Goal: Task Accomplishment & Management: Use online tool/utility

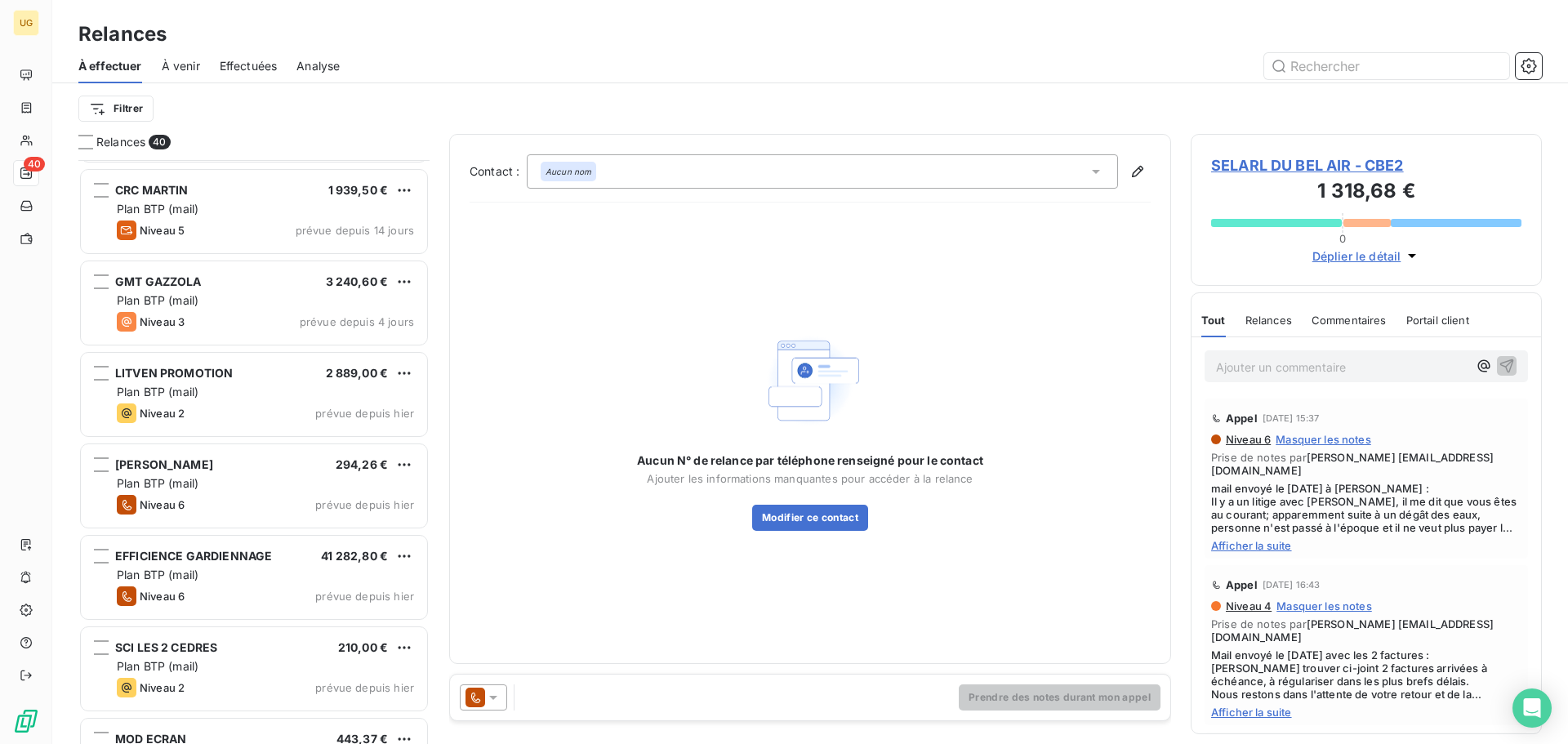
scroll to position [491, 0]
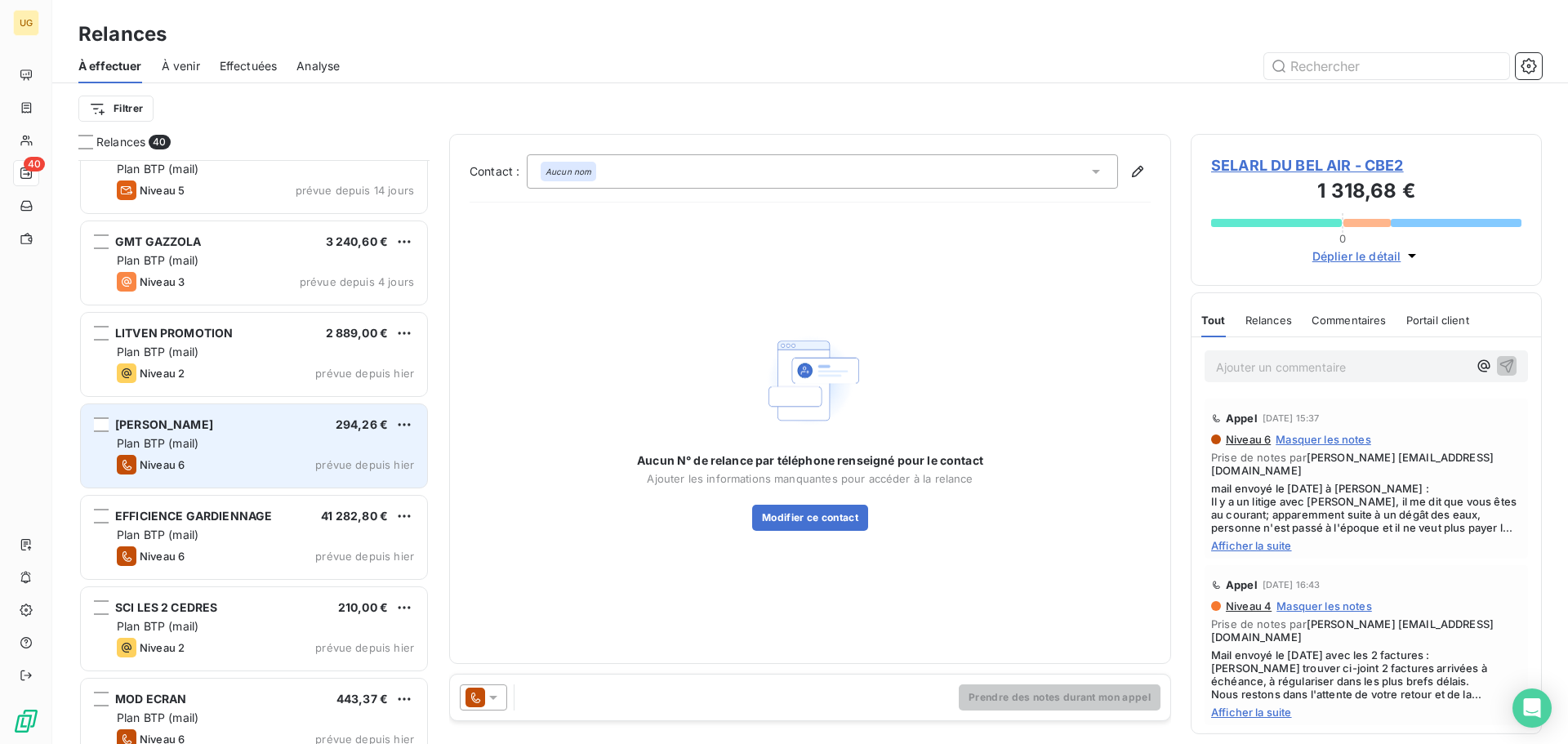
click at [205, 449] on div "Plan BTP (mail)" at bounding box center [266, 444] width 297 height 16
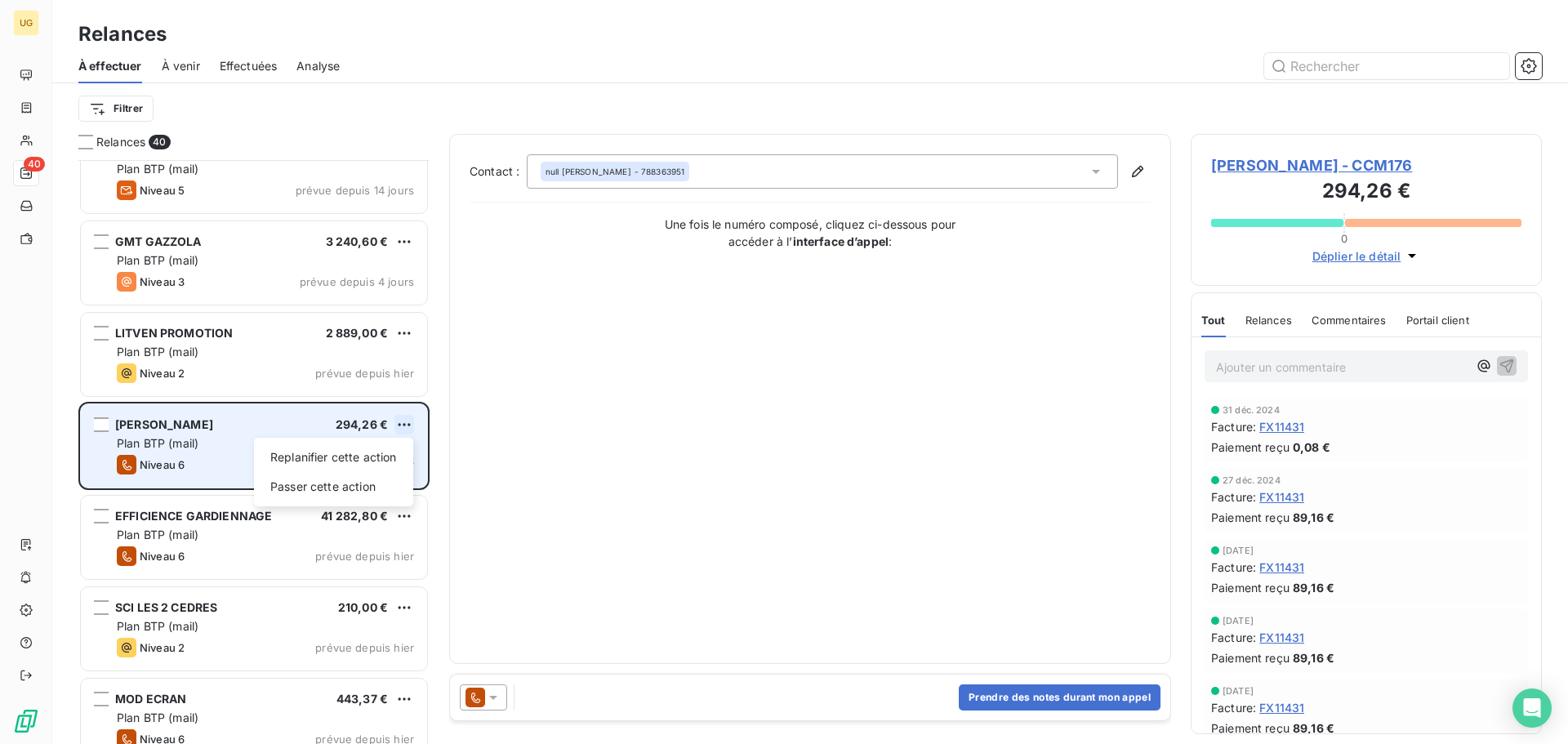
click at [408, 426] on html "UG 40 Relances À effectuer À venir Effectuées Analyse Filtrer Relances 40 AS CO…" at bounding box center [784, 372] width 1568 height 744
click at [366, 483] on div "Passer cette action" at bounding box center [333, 486] width 146 height 26
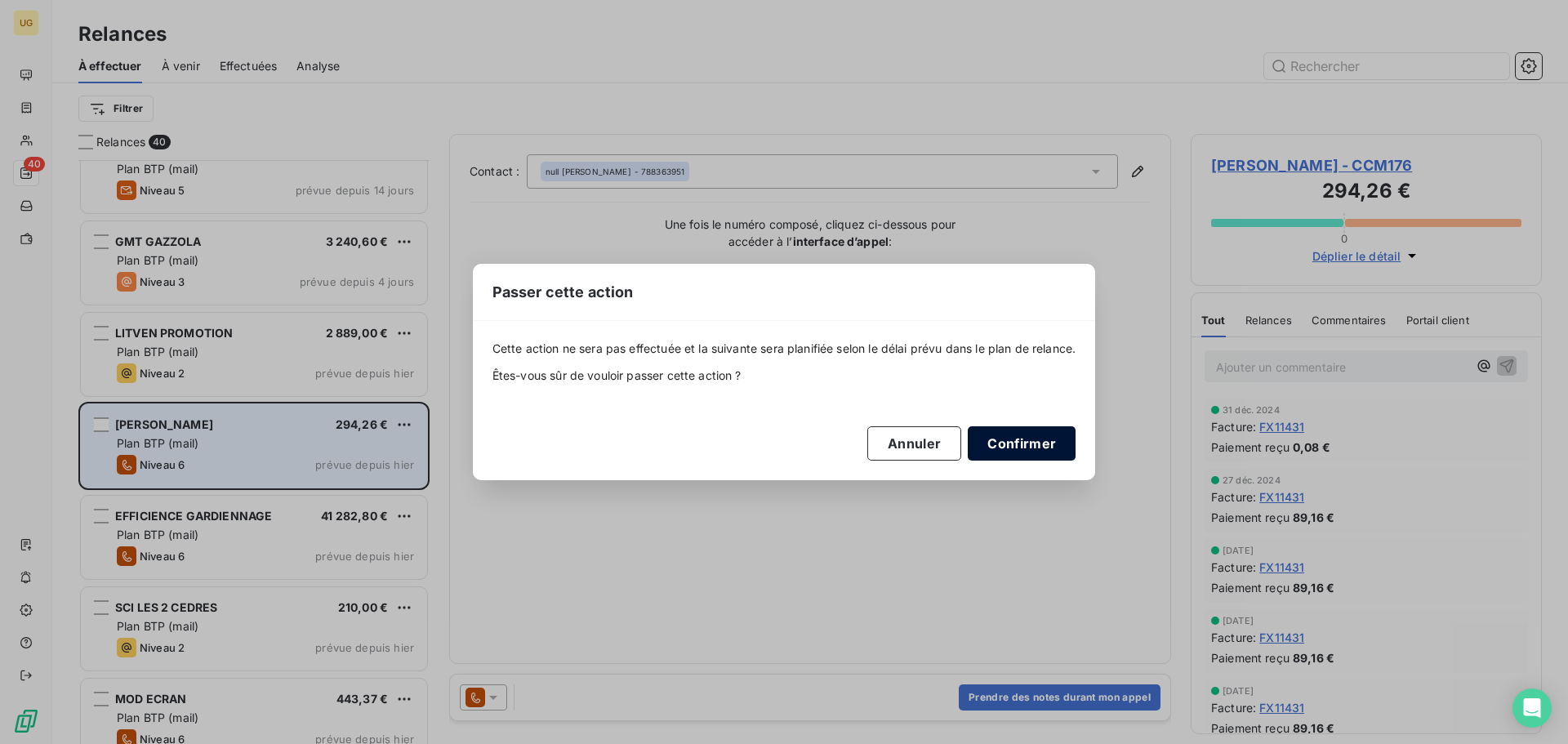
click at [995, 448] on button "Confirmer" at bounding box center [1021, 444] width 108 height 34
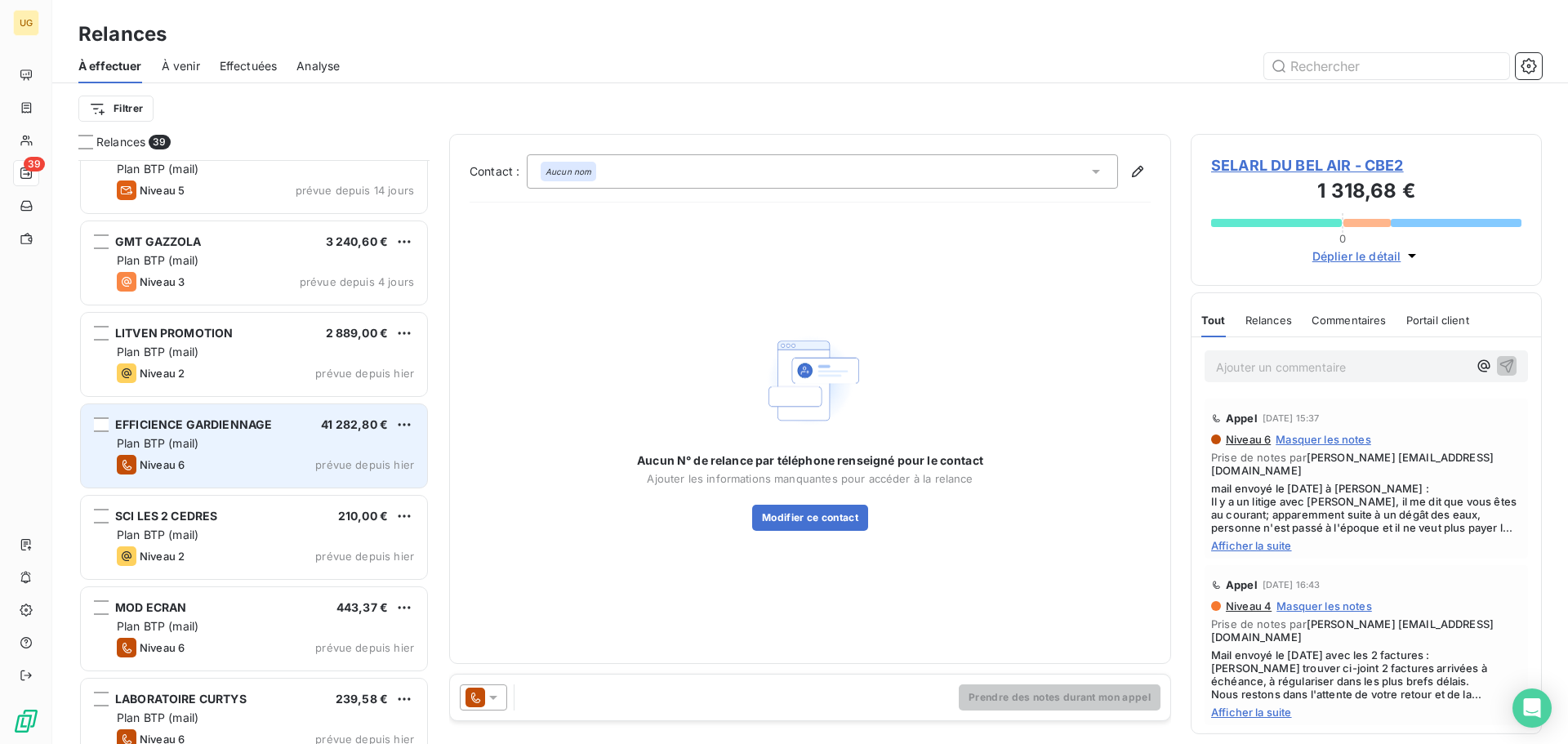
click at [278, 444] on div "Plan BTP (mail)" at bounding box center [266, 444] width 297 height 16
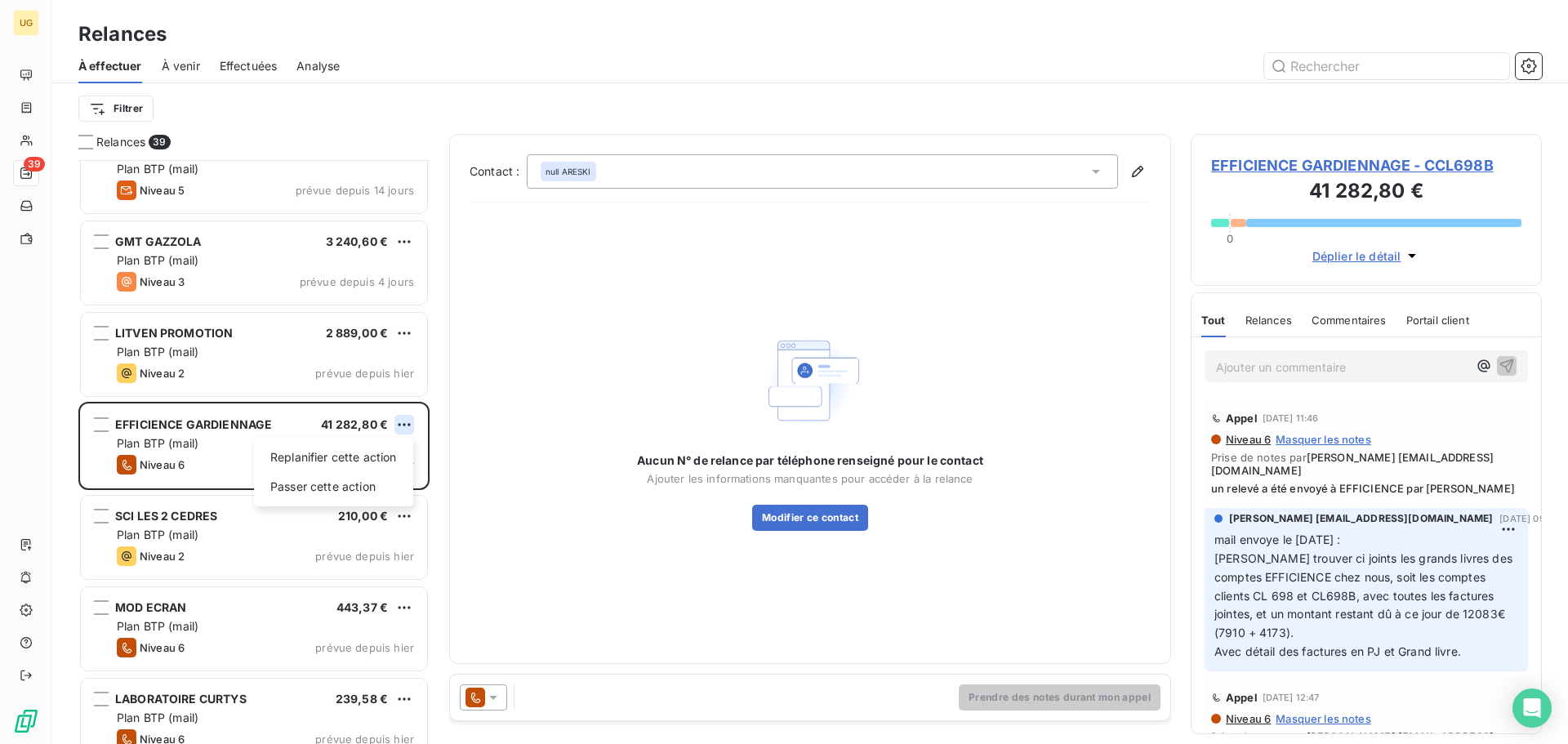
click at [406, 429] on html "UG 39 Relances À effectuer À venir Effectuées Analyse Filtrer Relances 39 AS CO…" at bounding box center [784, 372] width 1568 height 744
click at [367, 483] on div "Passer cette action" at bounding box center [333, 486] width 146 height 26
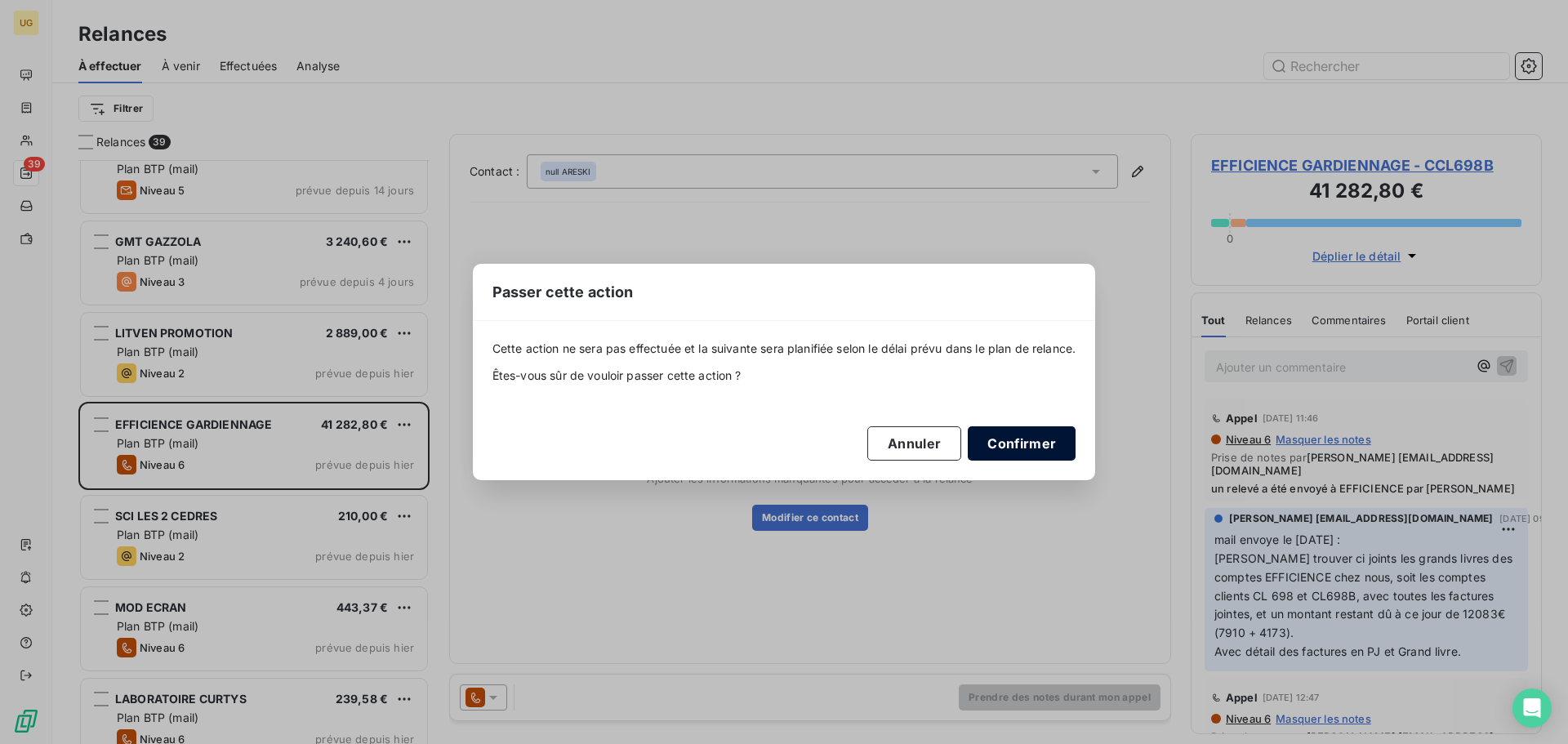
drag, startPoint x: 367, startPoint y: 483, endPoint x: 1015, endPoint y: 452, distance: 648.7
click at [1015, 451] on button "Confirmer" at bounding box center [1021, 444] width 108 height 34
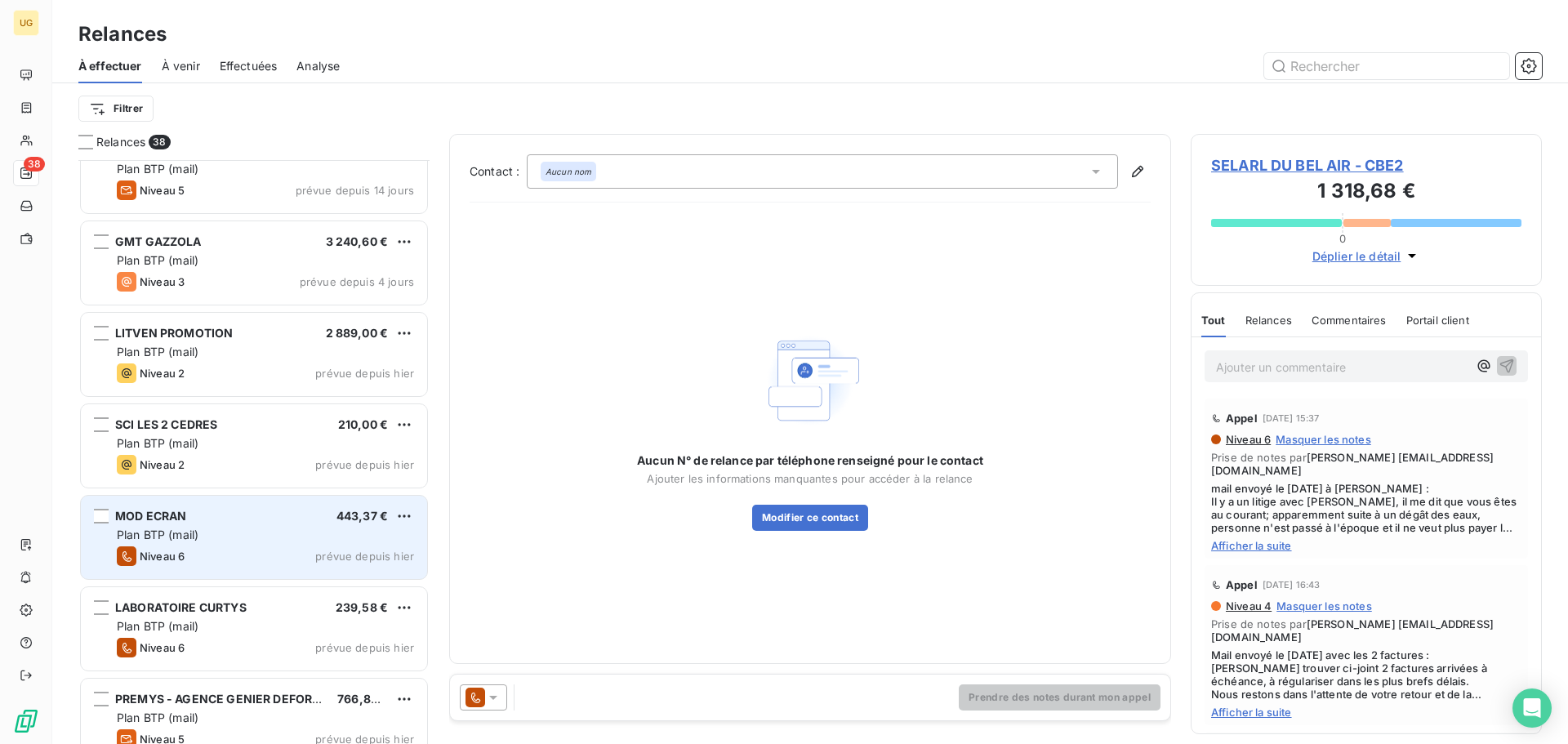
click at [316, 512] on div "MOD ECRAN 443,37 €" at bounding box center [266, 516] width 297 height 14
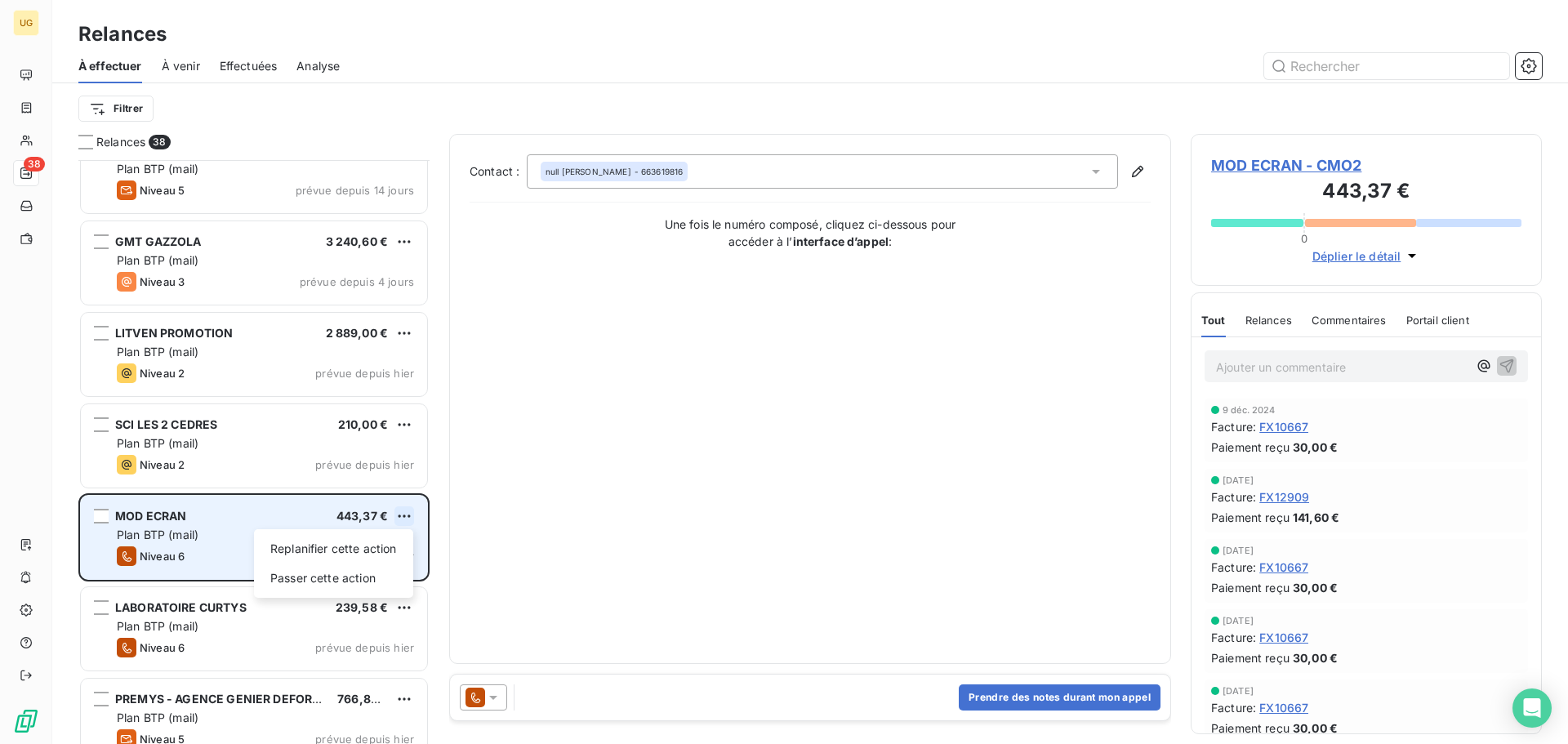
click at [401, 514] on html "UG 38 Relances À effectuer À venir Effectuées Analyse Filtrer Relances 38 AS CO…" at bounding box center [784, 372] width 1568 height 744
click at [357, 576] on div "Passer cette action" at bounding box center [333, 578] width 146 height 26
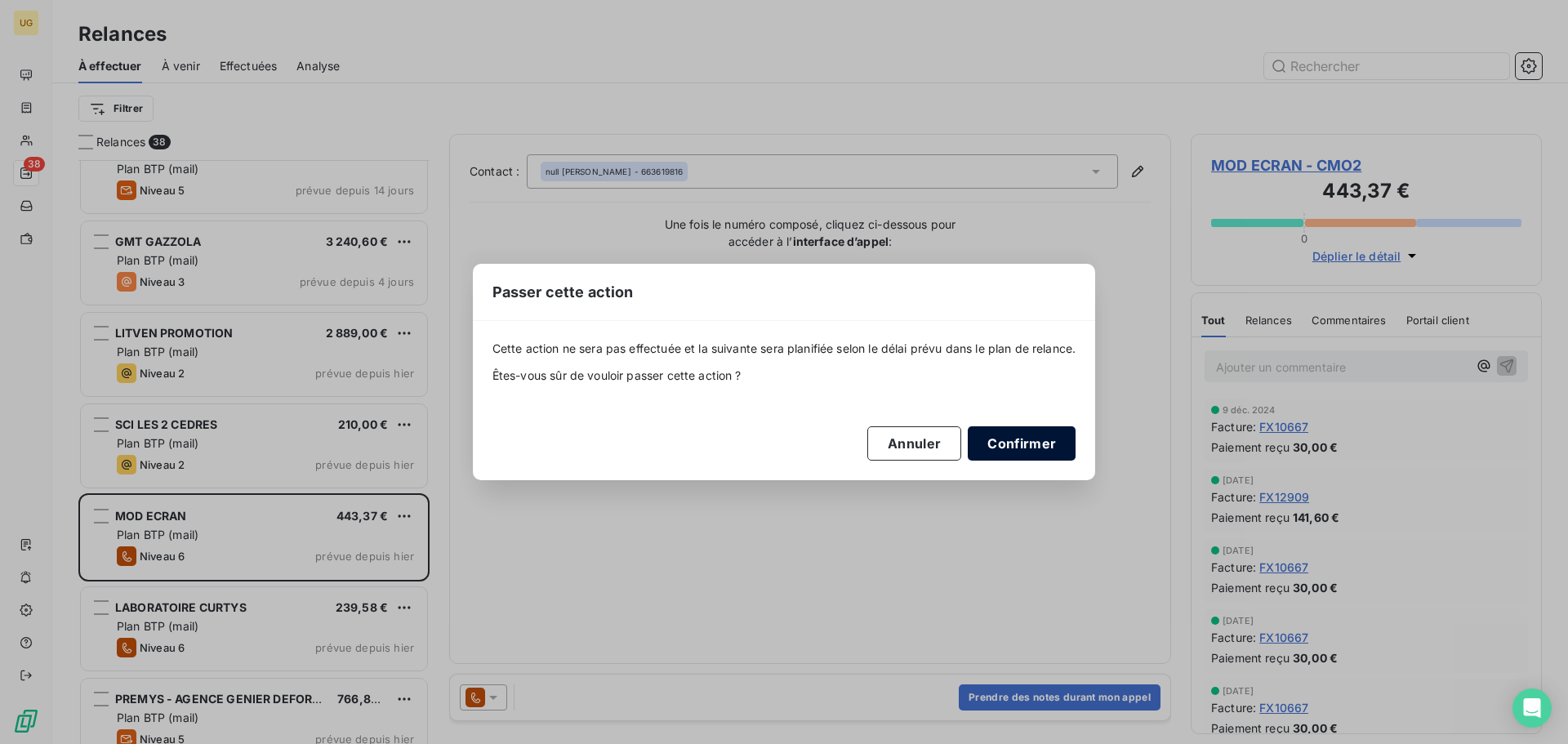
drag, startPoint x: 357, startPoint y: 576, endPoint x: 1059, endPoint y: 446, distance: 713.9
click at [1059, 446] on button "Confirmer" at bounding box center [1021, 444] width 108 height 34
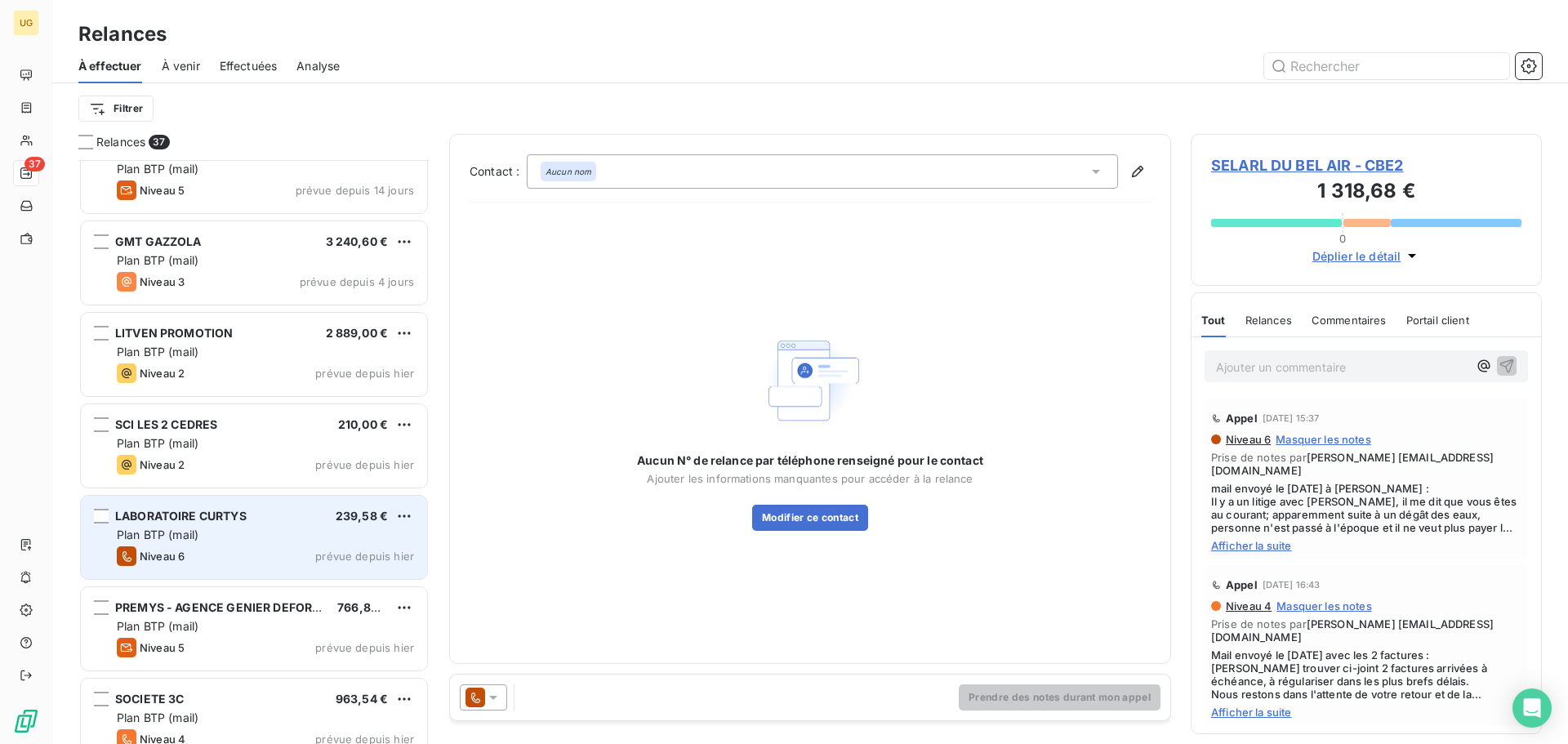
click at [304, 542] on div "Plan BTP (mail)" at bounding box center [266, 535] width 297 height 16
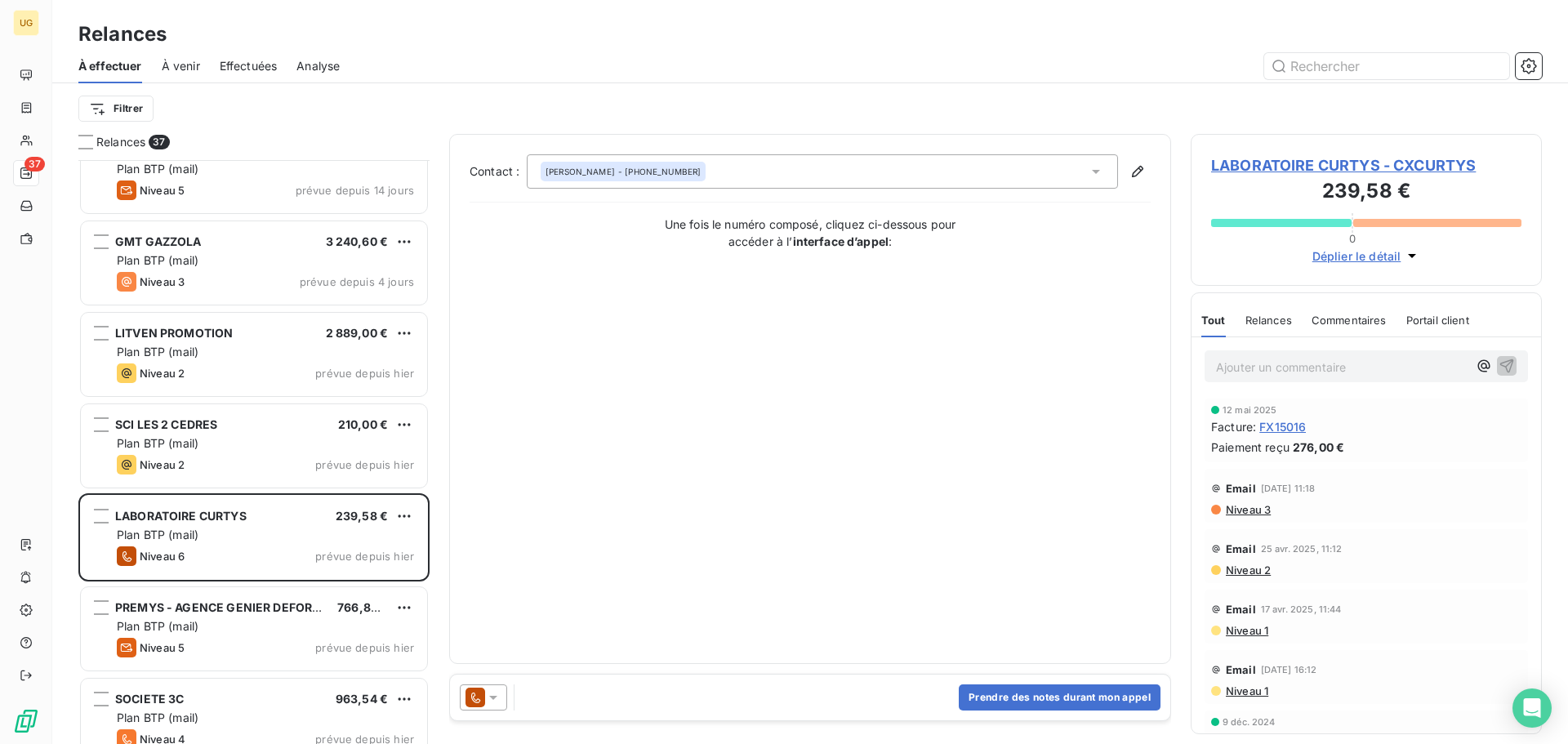
click at [499, 702] on icon at bounding box center [493, 698] width 16 height 16
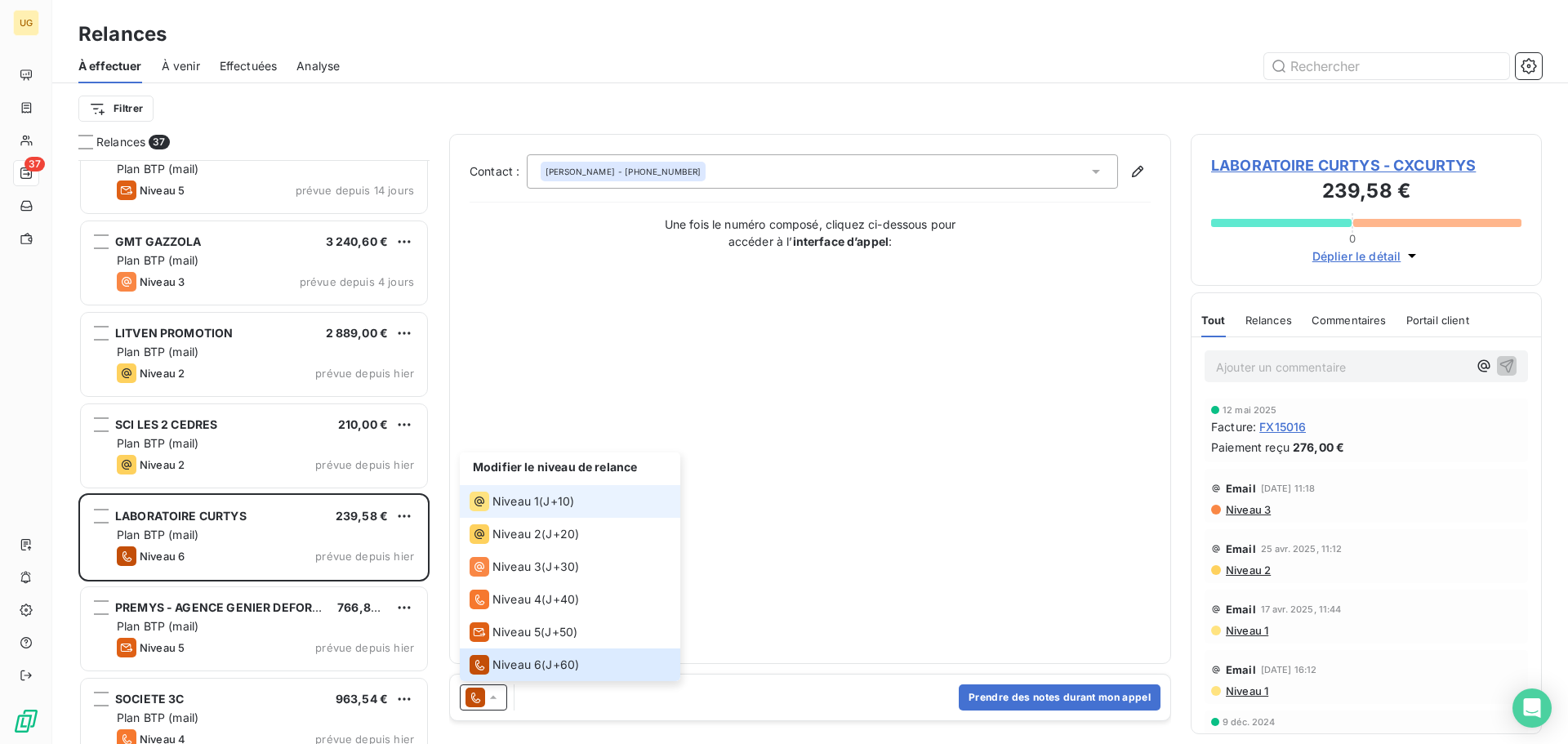
click at [510, 505] on span "Niveau 1" at bounding box center [516, 502] width 46 height 16
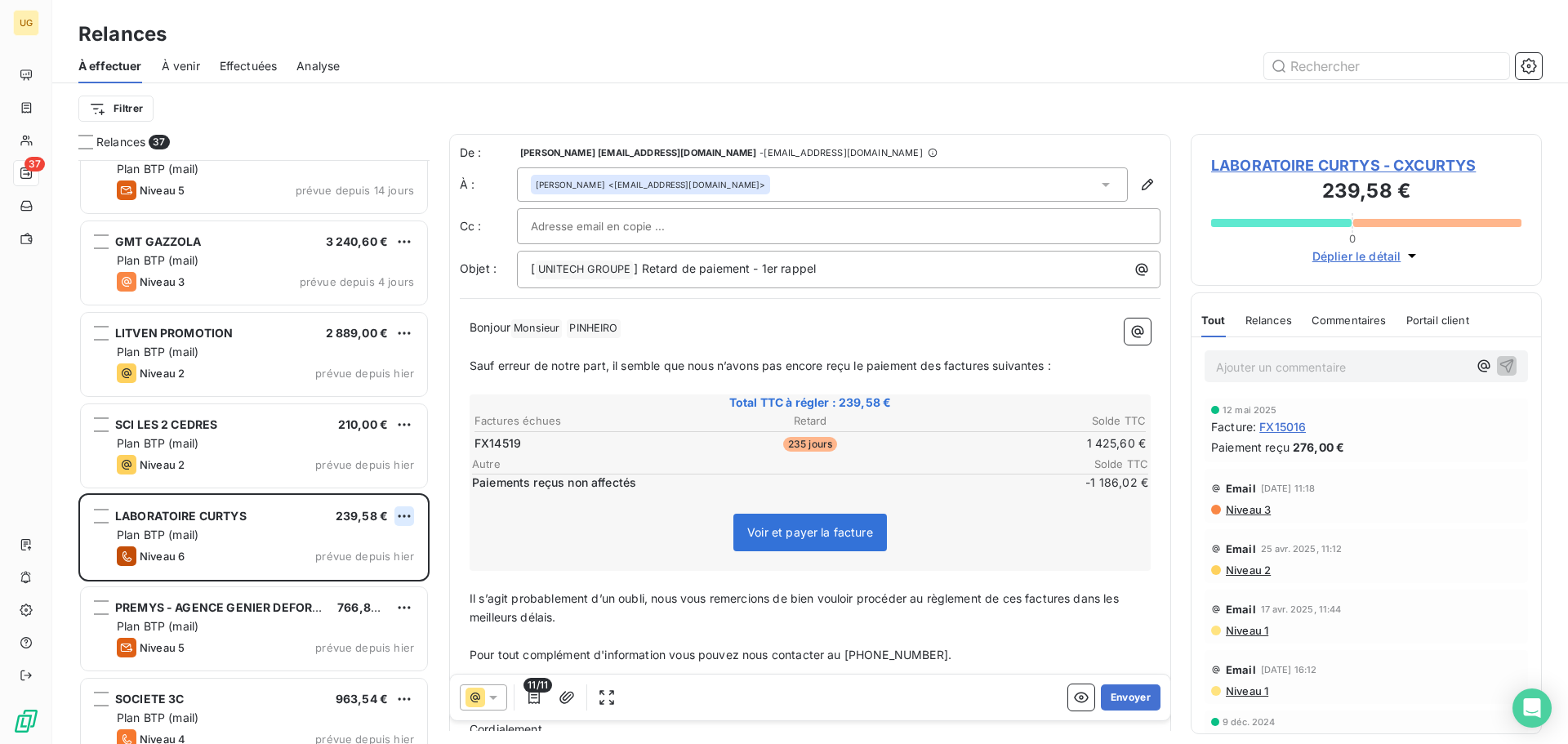
click at [400, 515] on html "UG 37 Relances À effectuer À venir Effectuées Analyse Filtrer Relances 37 AS CO…" at bounding box center [784, 372] width 1568 height 744
click at [363, 574] on div "Passer cette action" at bounding box center [333, 578] width 146 height 26
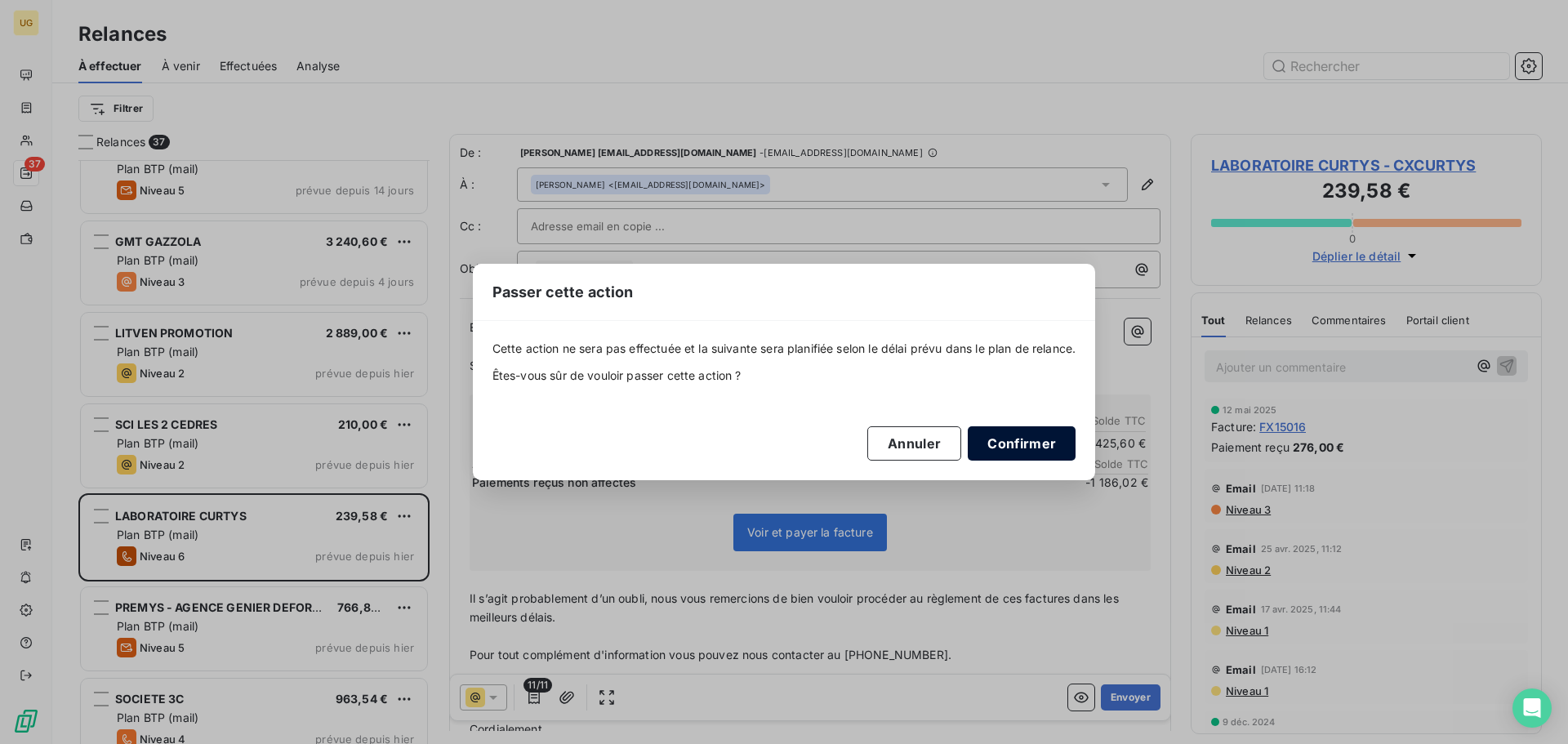
click at [1040, 437] on button "Confirmer" at bounding box center [1021, 444] width 108 height 34
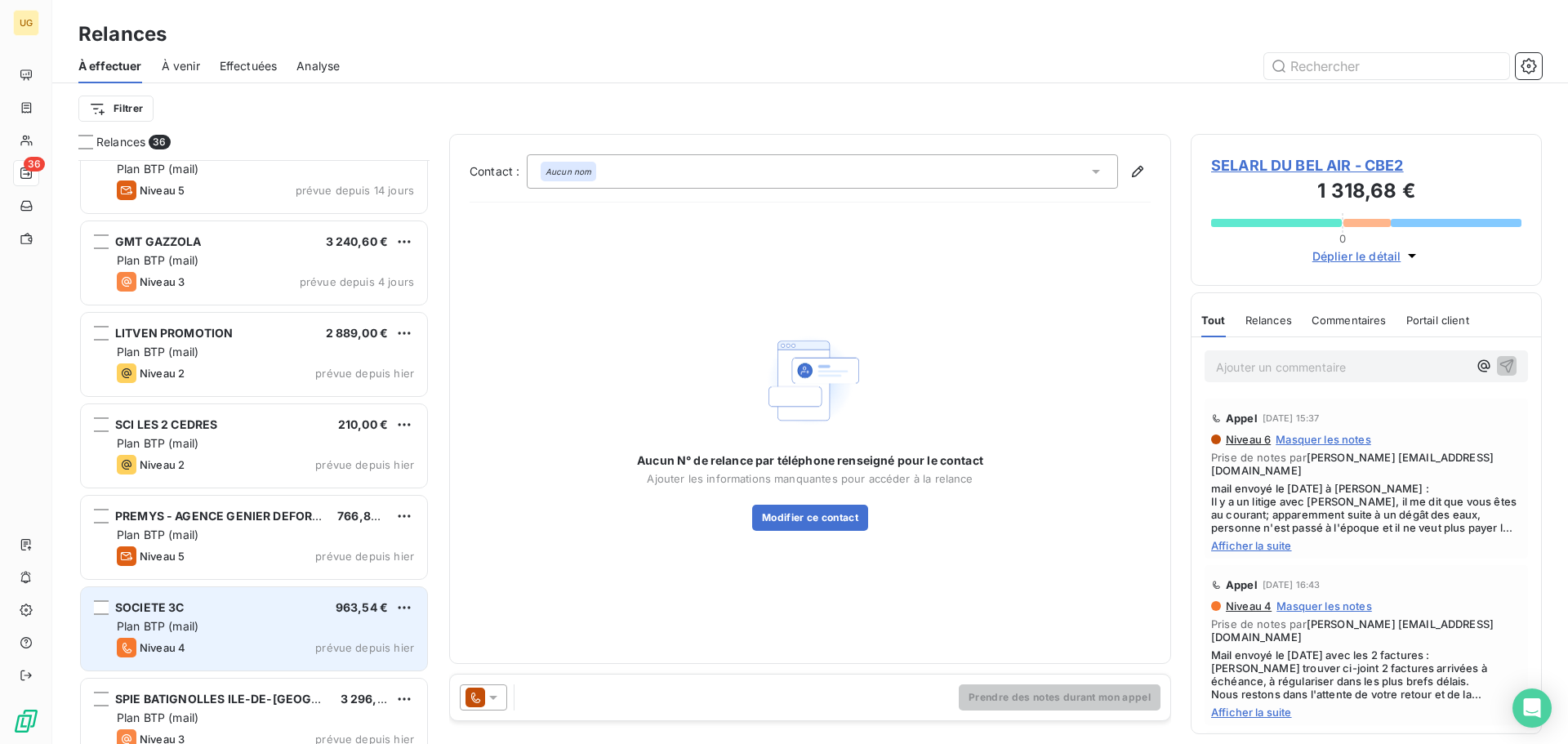
click at [269, 627] on div "Plan BTP (mail)" at bounding box center [266, 626] width 297 height 16
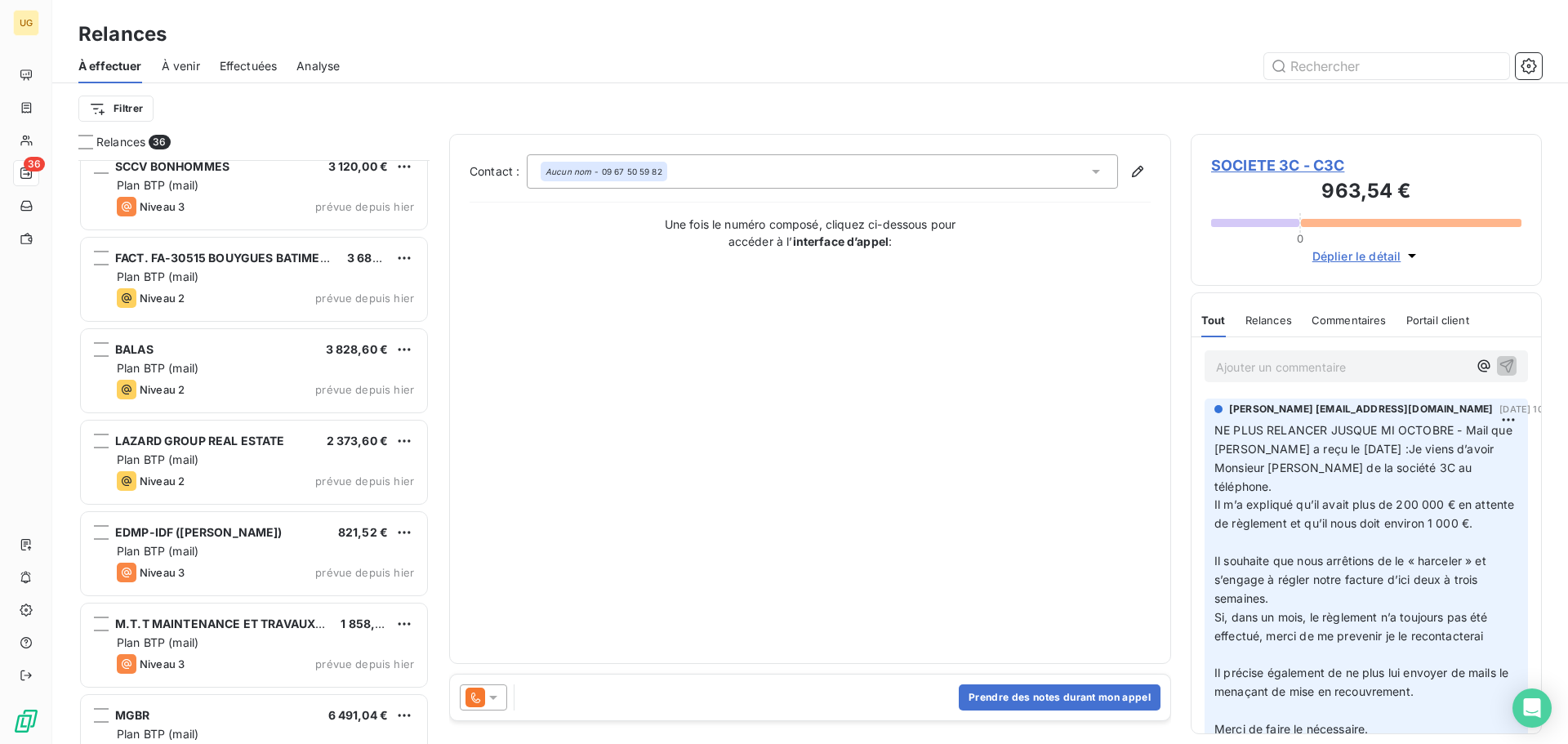
scroll to position [1716, 0]
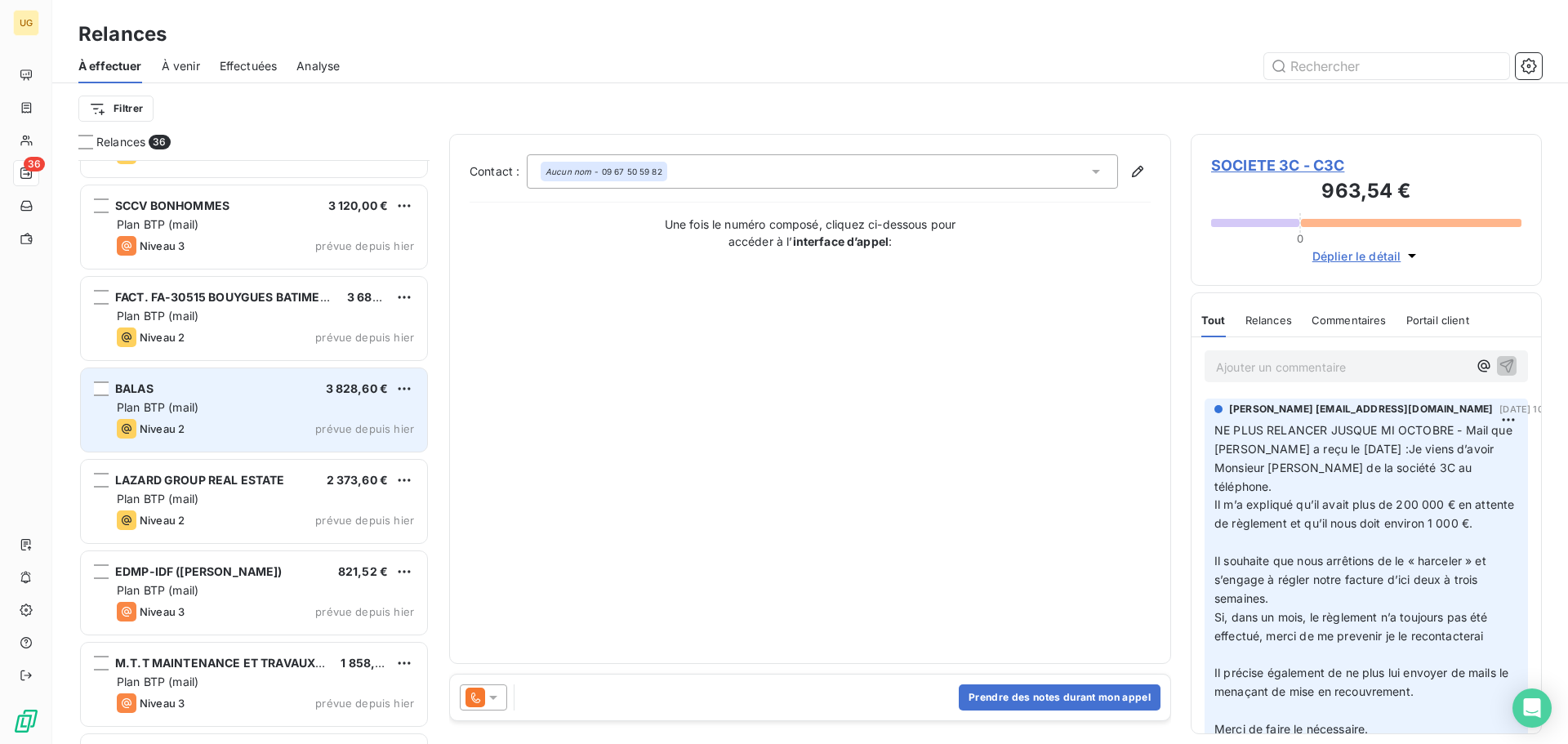
click at [240, 428] on div "Niveau 2 prévue depuis hier" at bounding box center [266, 429] width 297 height 20
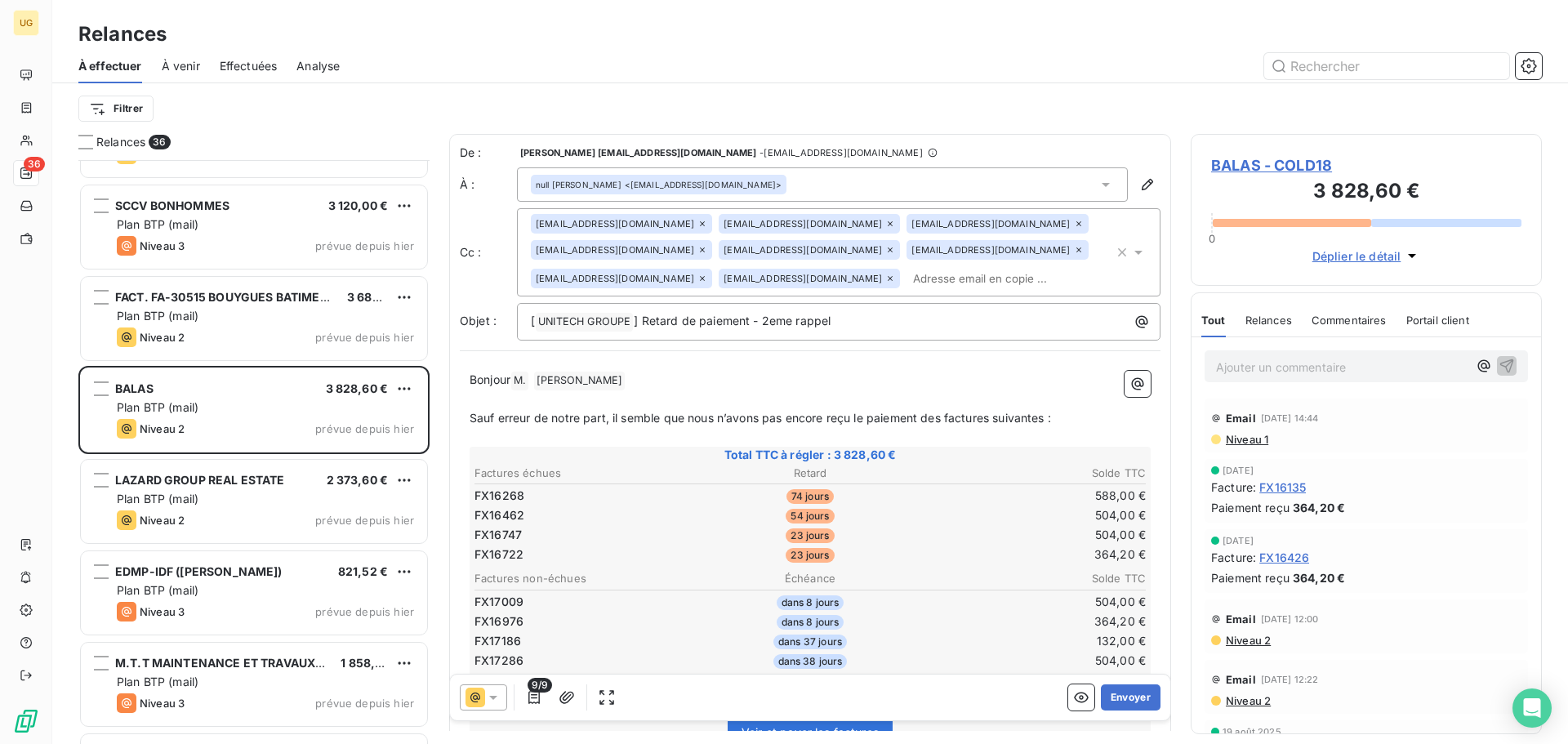
drag, startPoint x: 1108, startPoint y: 248, endPoint x: 1016, endPoint y: 116, distance: 160.9
click at [1016, 116] on div "Filtrer" at bounding box center [810, 108] width 1463 height 31
click at [1116, 250] on icon "button" at bounding box center [1122, 252] width 16 height 16
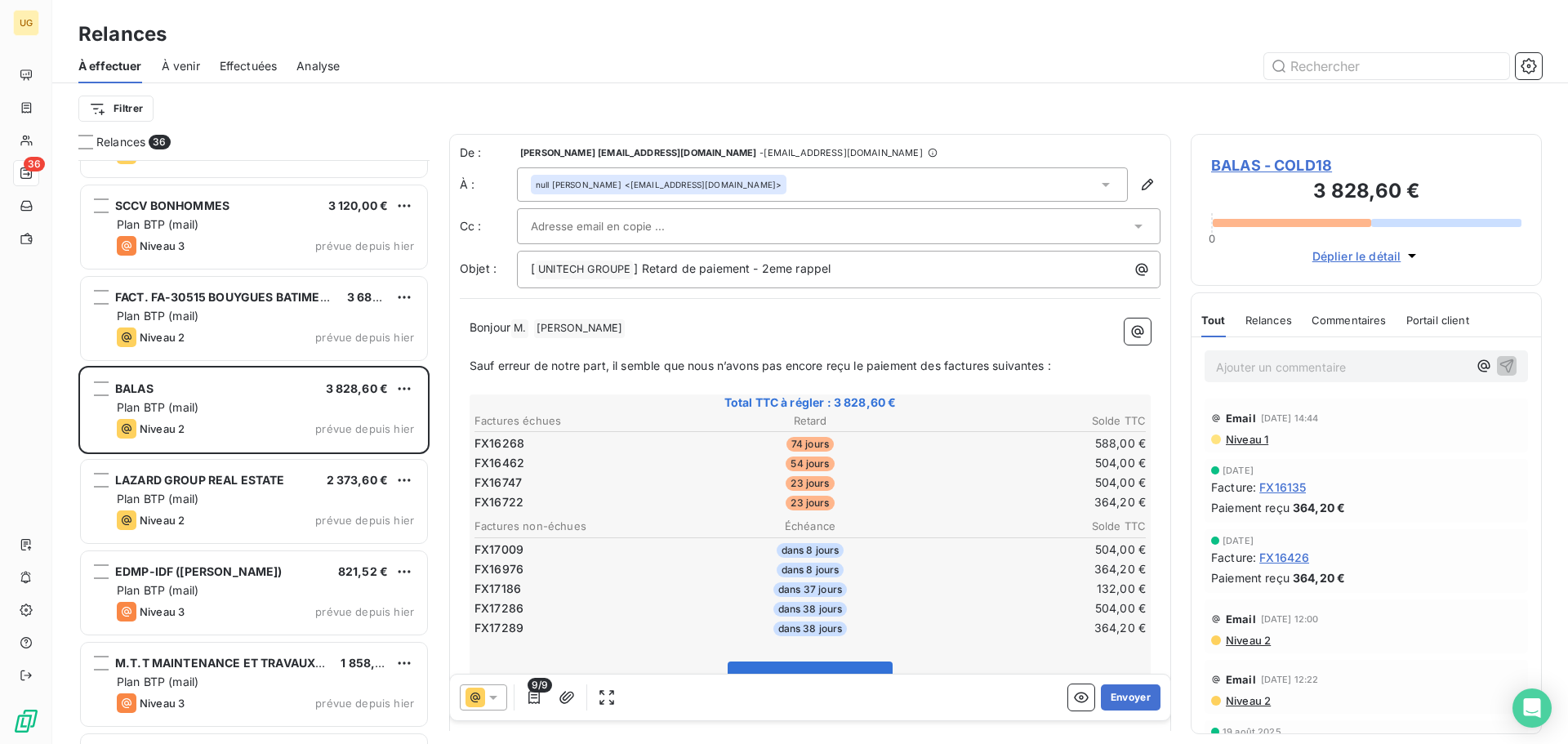
click at [1028, 103] on div "Filtrer" at bounding box center [810, 108] width 1463 height 31
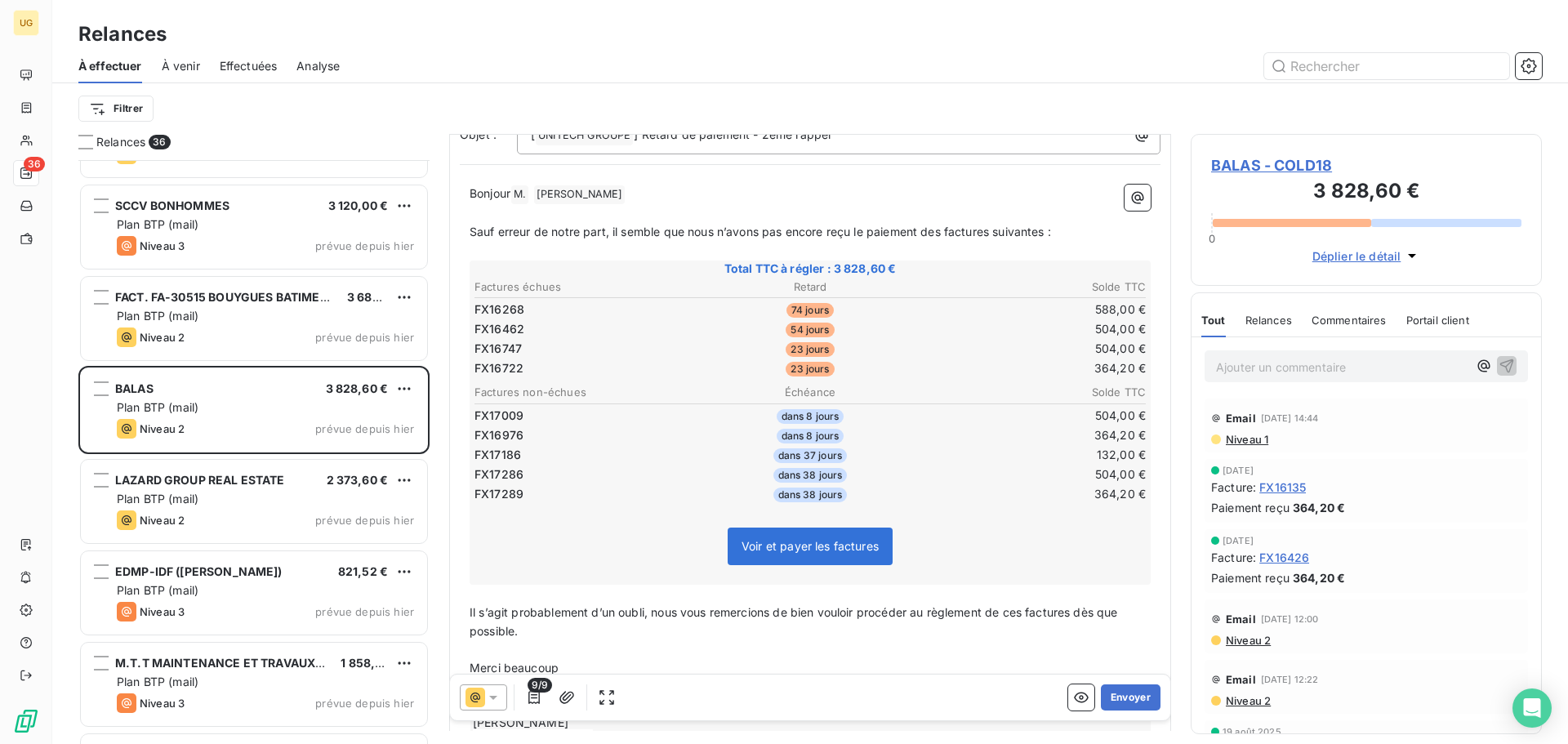
scroll to position [165, 0]
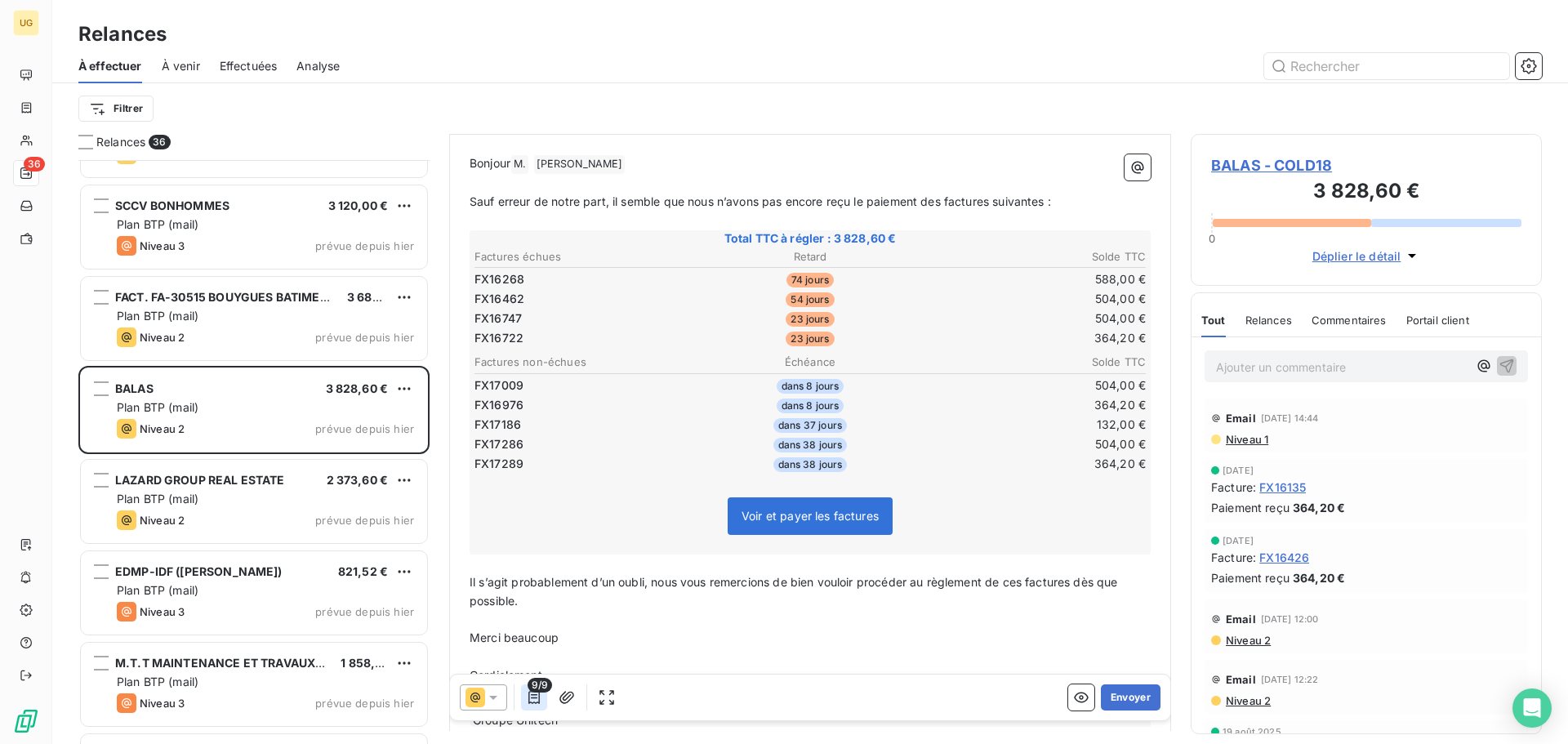
drag, startPoint x: 525, startPoint y: 700, endPoint x: 539, endPoint y: 707, distance: 15.7
click at [539, 707] on button "button" at bounding box center [534, 697] width 26 height 26
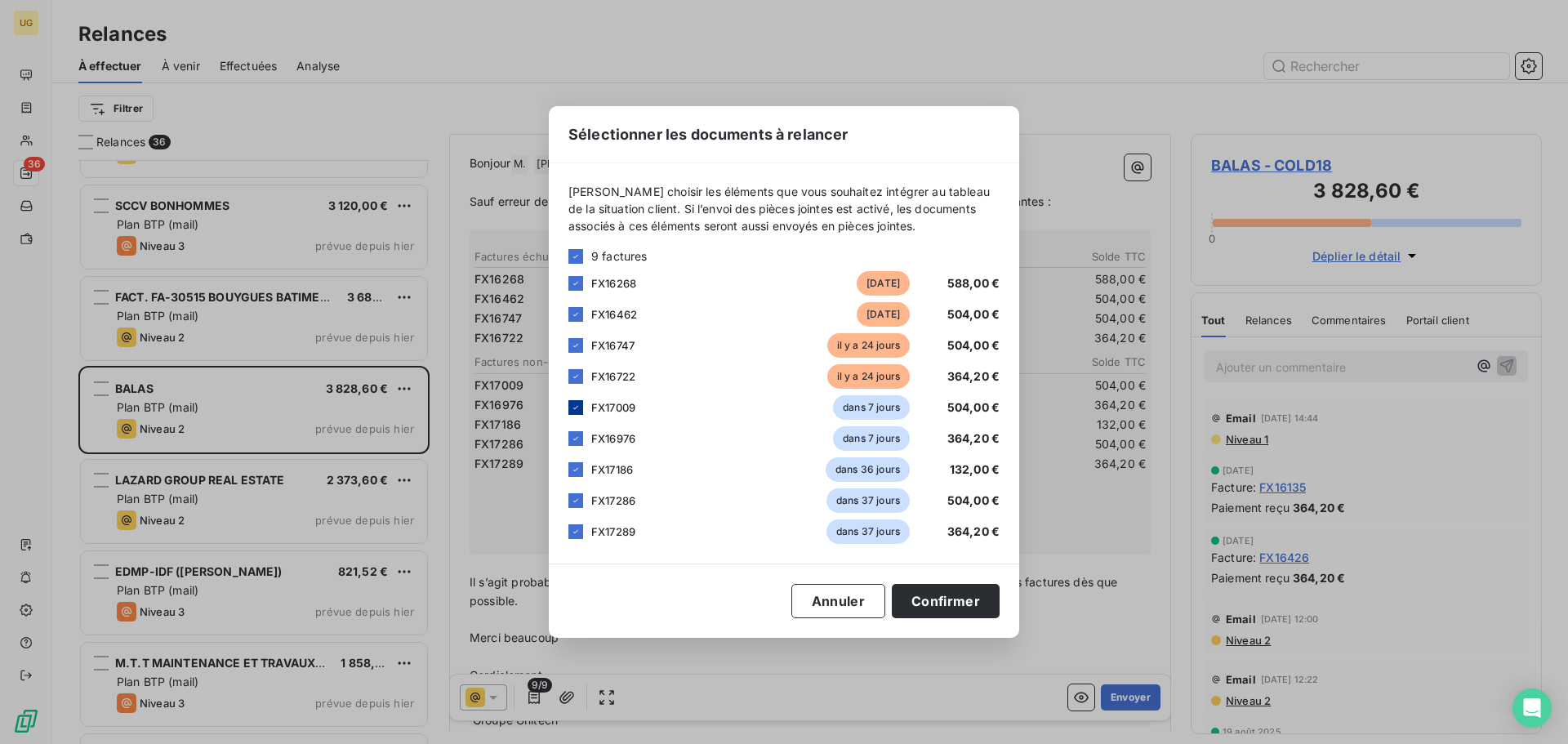
click at [576, 404] on icon at bounding box center [575, 407] width 10 height 10
click at [578, 443] on icon at bounding box center [575, 438] width 10 height 10
drag, startPoint x: 578, startPoint y: 443, endPoint x: 577, endPoint y: 467, distance: 24.0
click at [577, 467] on icon at bounding box center [575, 469] width 10 height 10
click at [576, 503] on icon at bounding box center [575, 500] width 10 height 10
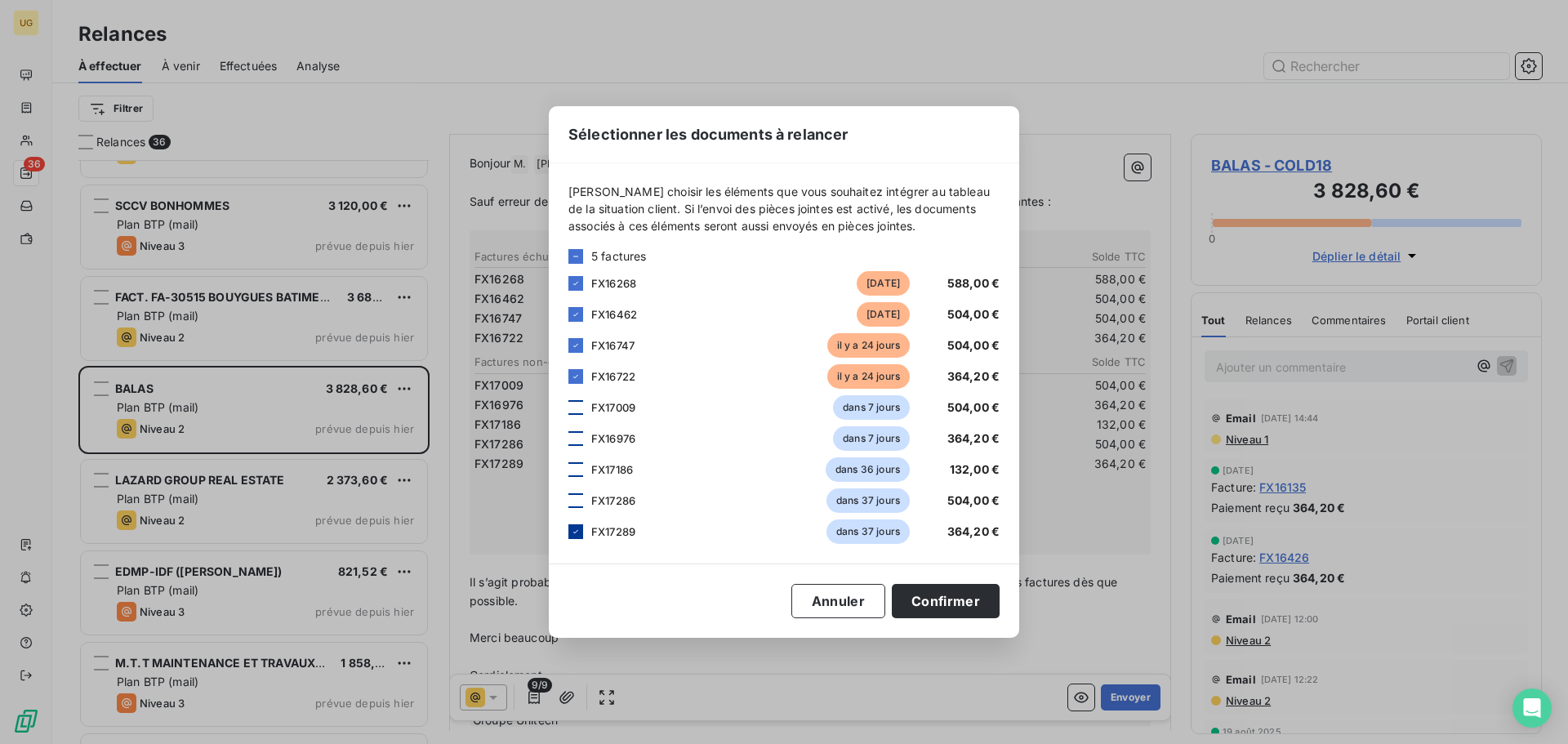
click at [575, 528] on icon at bounding box center [575, 531] width 10 height 10
click at [924, 593] on button "Confirmer" at bounding box center [945, 601] width 108 height 34
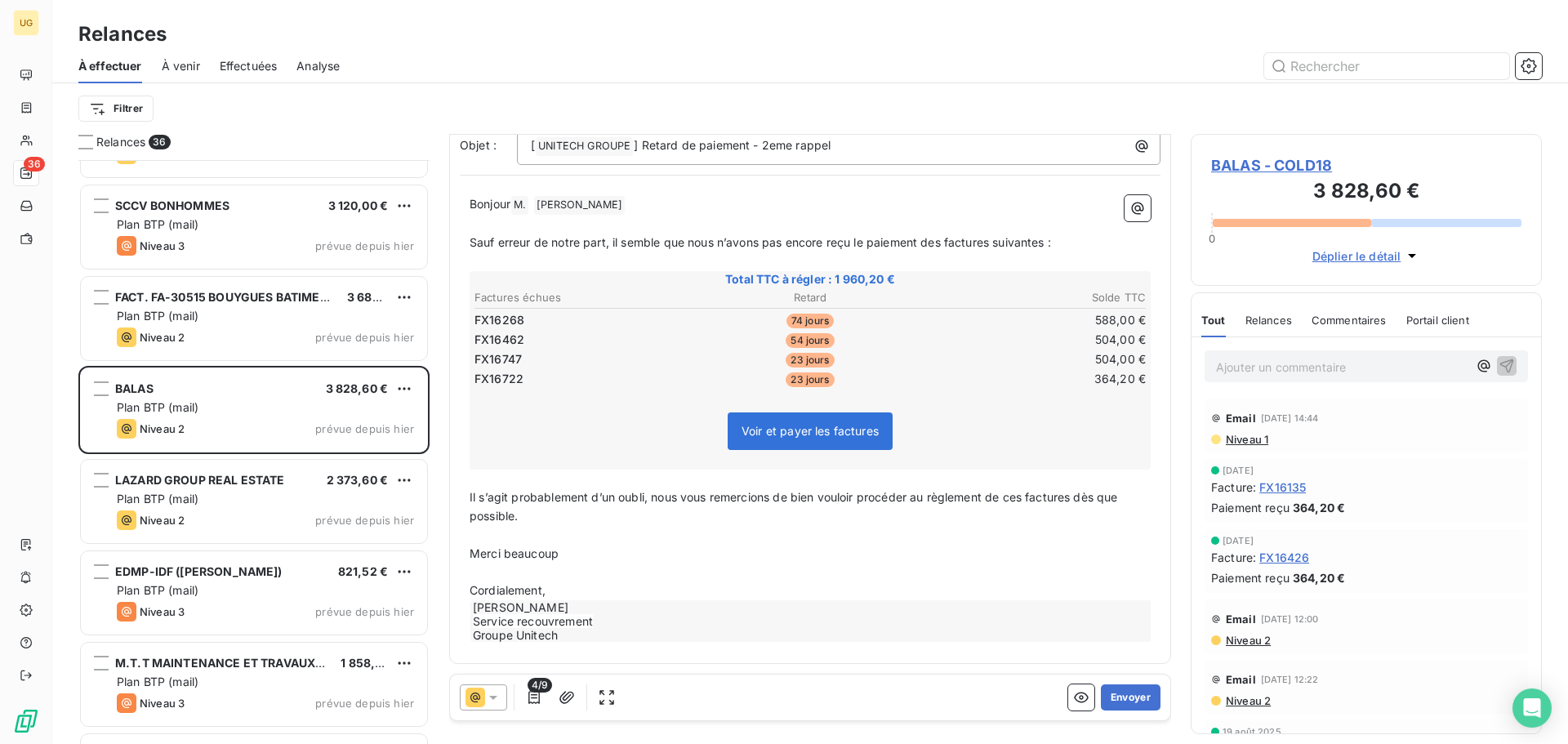
scroll to position [124, 0]
drag, startPoint x: 924, startPoint y: 593, endPoint x: 799, endPoint y: 599, distance: 125.1
click at [799, 599] on p "Cordialement," at bounding box center [810, 590] width 681 height 19
click at [1123, 698] on button "Envoyer" at bounding box center [1130, 697] width 60 height 26
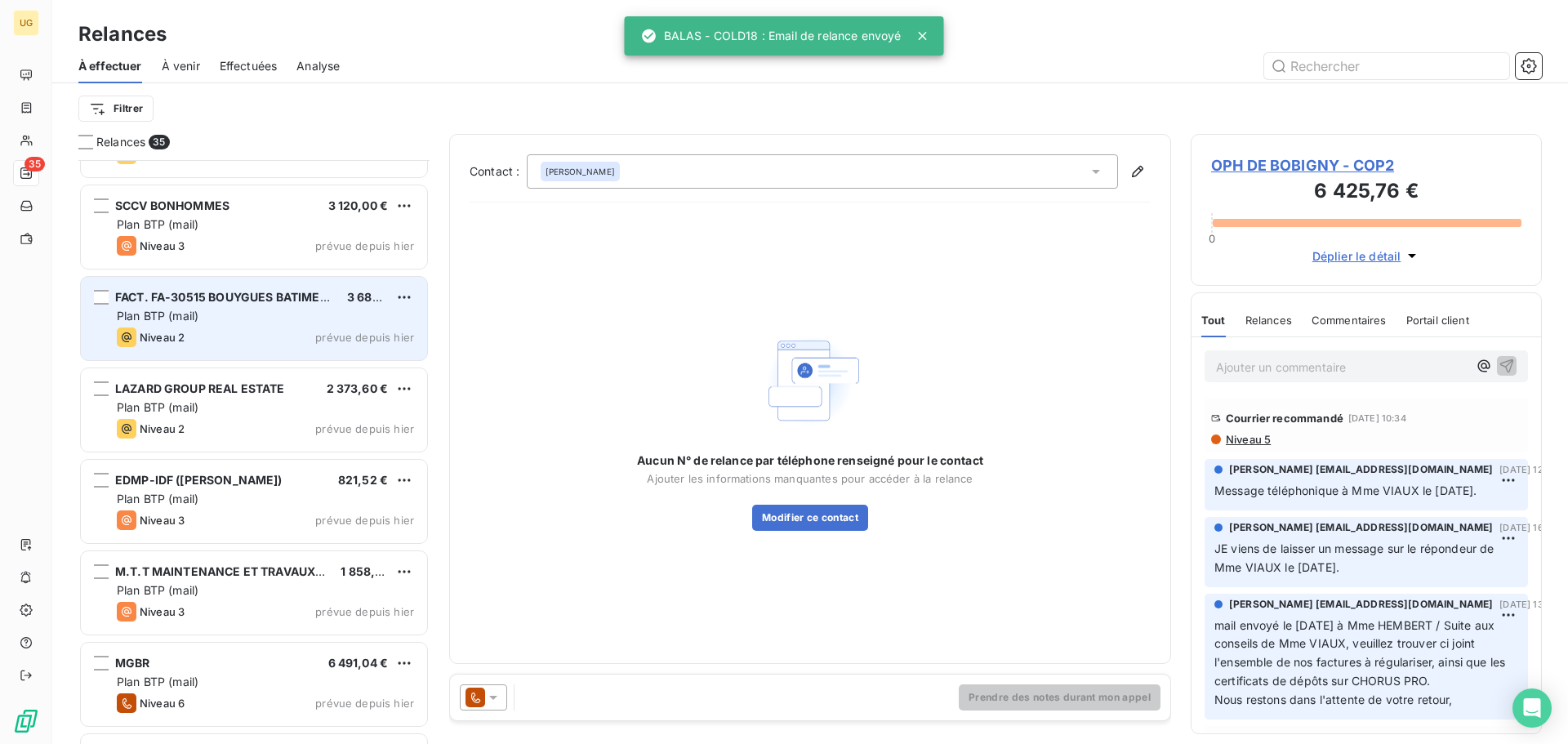
click at [263, 333] on div "Niveau 2 prévue depuis hier" at bounding box center [266, 337] width 297 height 20
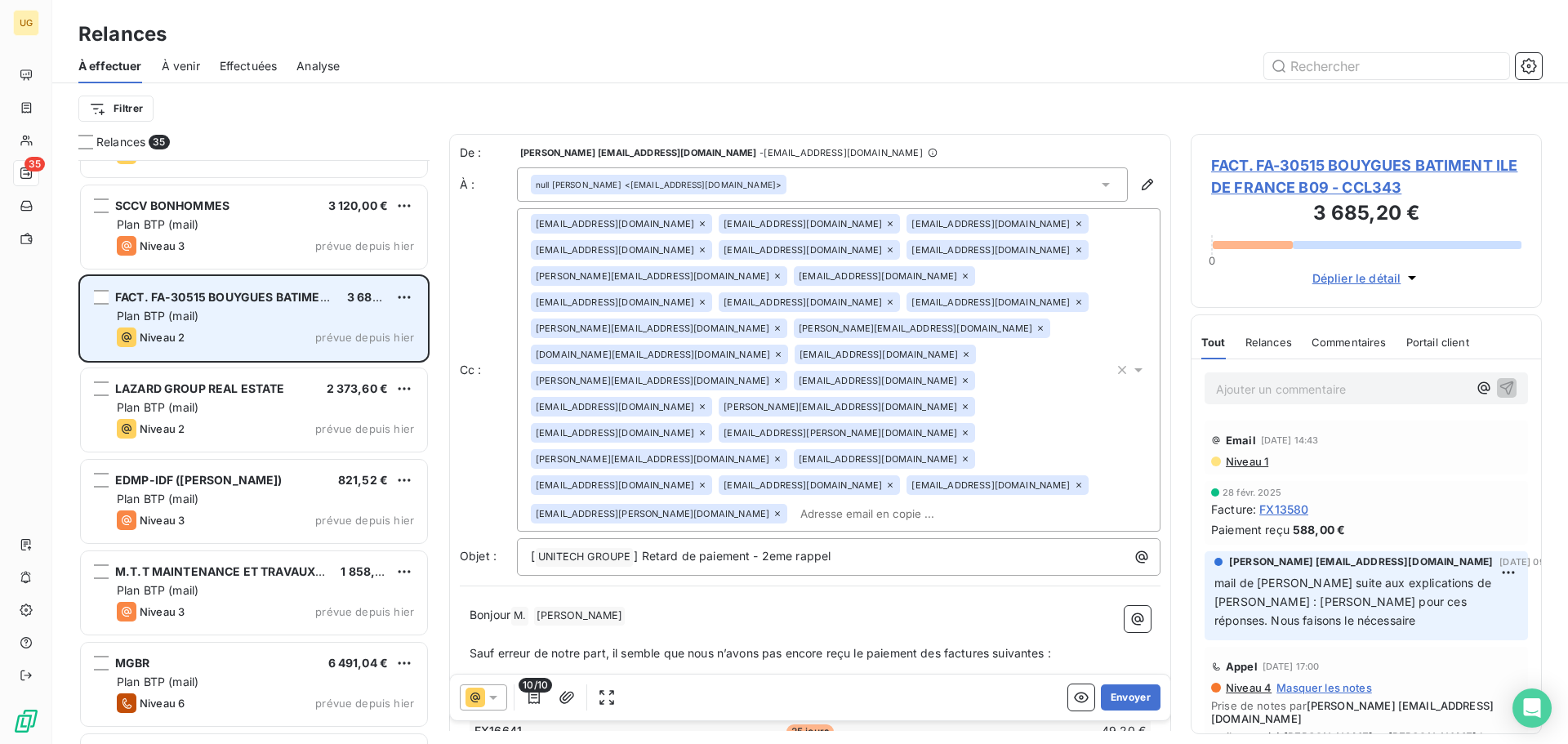
drag, startPoint x: 263, startPoint y: 333, endPoint x: 225, endPoint y: 330, distance: 38.1
click at [225, 330] on div "Niveau 2 prévue depuis hier" at bounding box center [266, 337] width 297 height 20
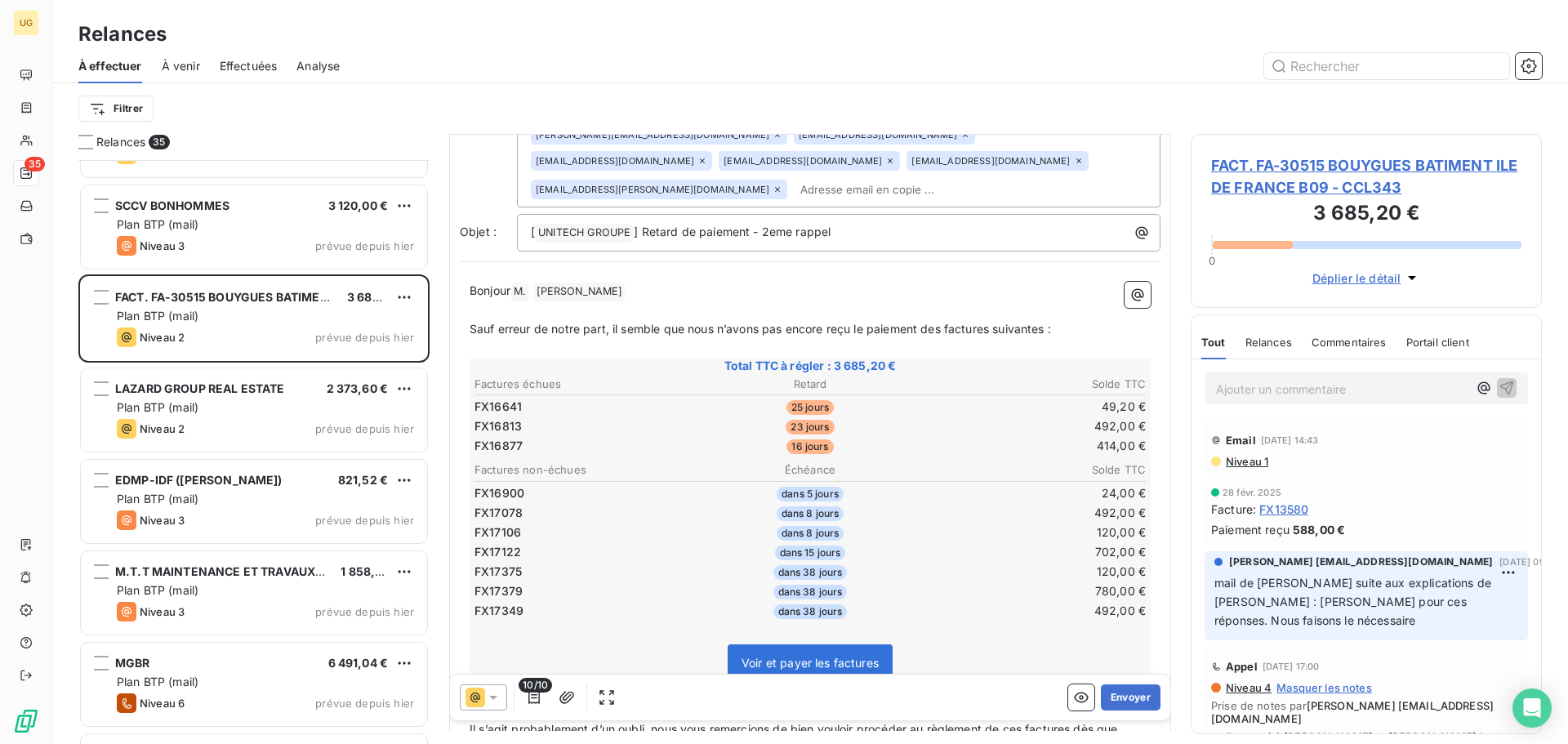
scroll to position [328, 0]
